Goal: Transaction & Acquisition: Purchase product/service

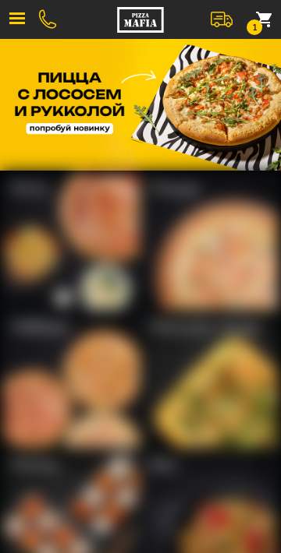
scroll to position [12, 0]
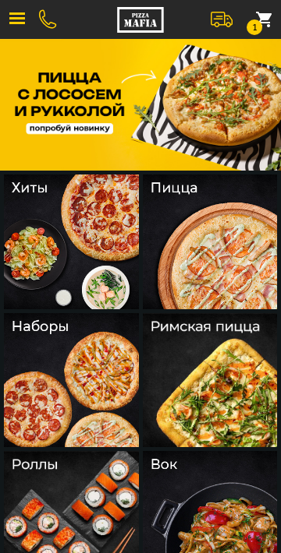
click at [223, 248] on img at bounding box center [210, 242] width 135 height 135
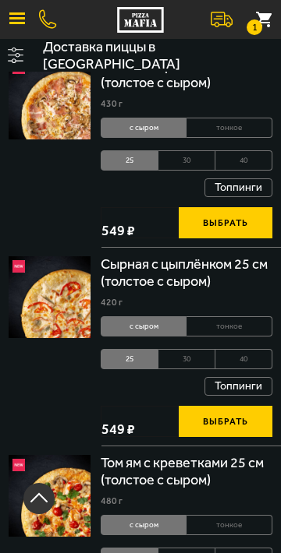
scroll to position [1072, 0]
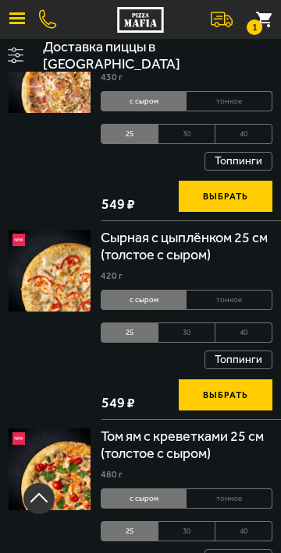
click at [171, 65] on div "Мясная с грибами 25 см (толстое с сыром)" at bounding box center [186, 48] width 171 height 34
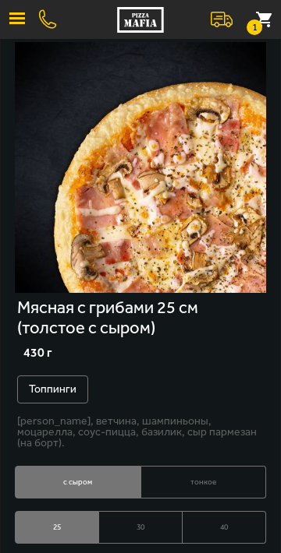
scroll to position [66, 0]
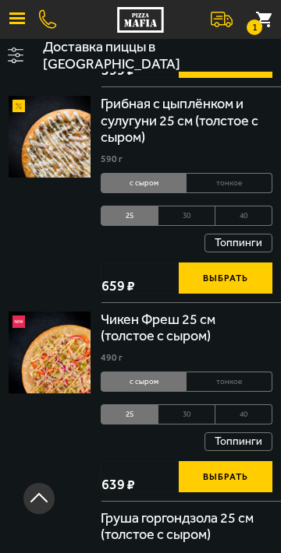
scroll to position [2404, 0]
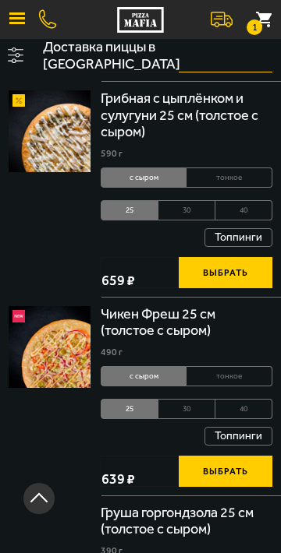
click at [164, 141] on div "Грибная с цыплёнком и сулугуни 25 см (толстое с сыром)" at bounding box center [186, 115] width 171 height 51
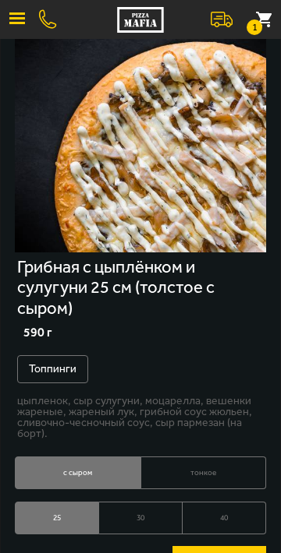
scroll to position [111, 0]
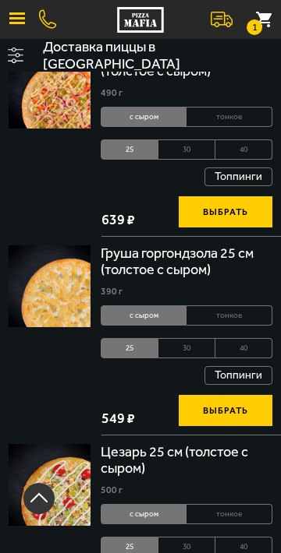
scroll to position [2641, 0]
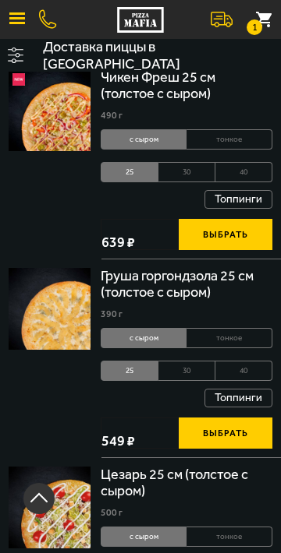
click at [152, 103] on div "Чикен Фреш 25 см (толстое с сыром)" at bounding box center [186, 86] width 171 height 34
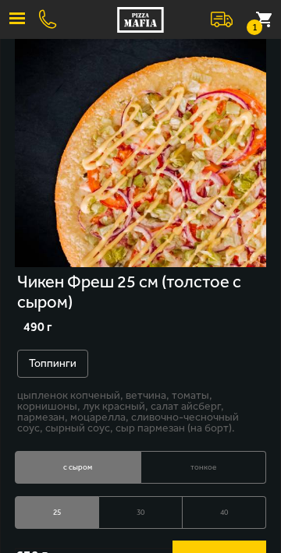
scroll to position [94, 0]
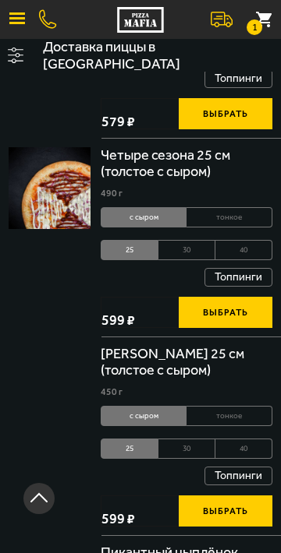
scroll to position [4757, 0]
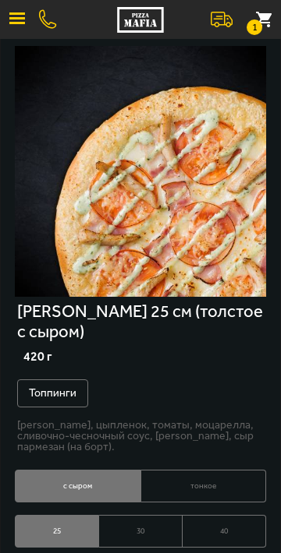
scroll to position [62, 0]
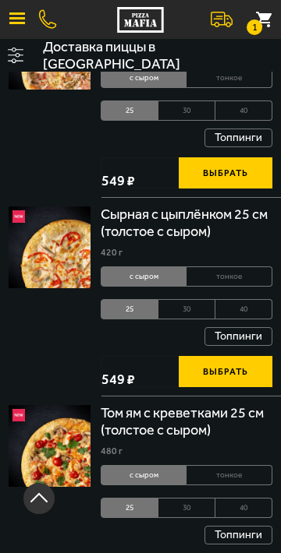
scroll to position [1089, 0]
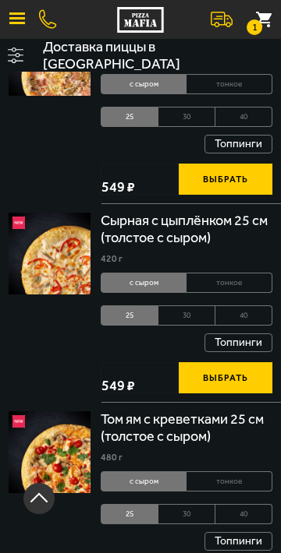
click at [181, 48] on div "Мясная с грибами 25 см (толстое с сыром)" at bounding box center [186, 31] width 171 height 34
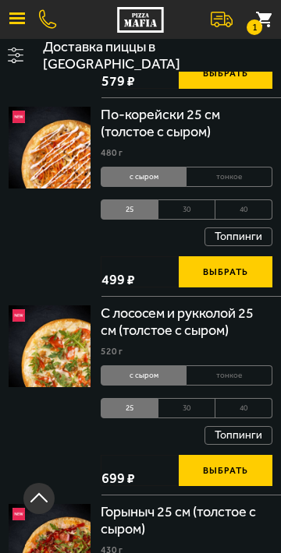
scroll to position [398, 0]
